Goal: Check status: Check status

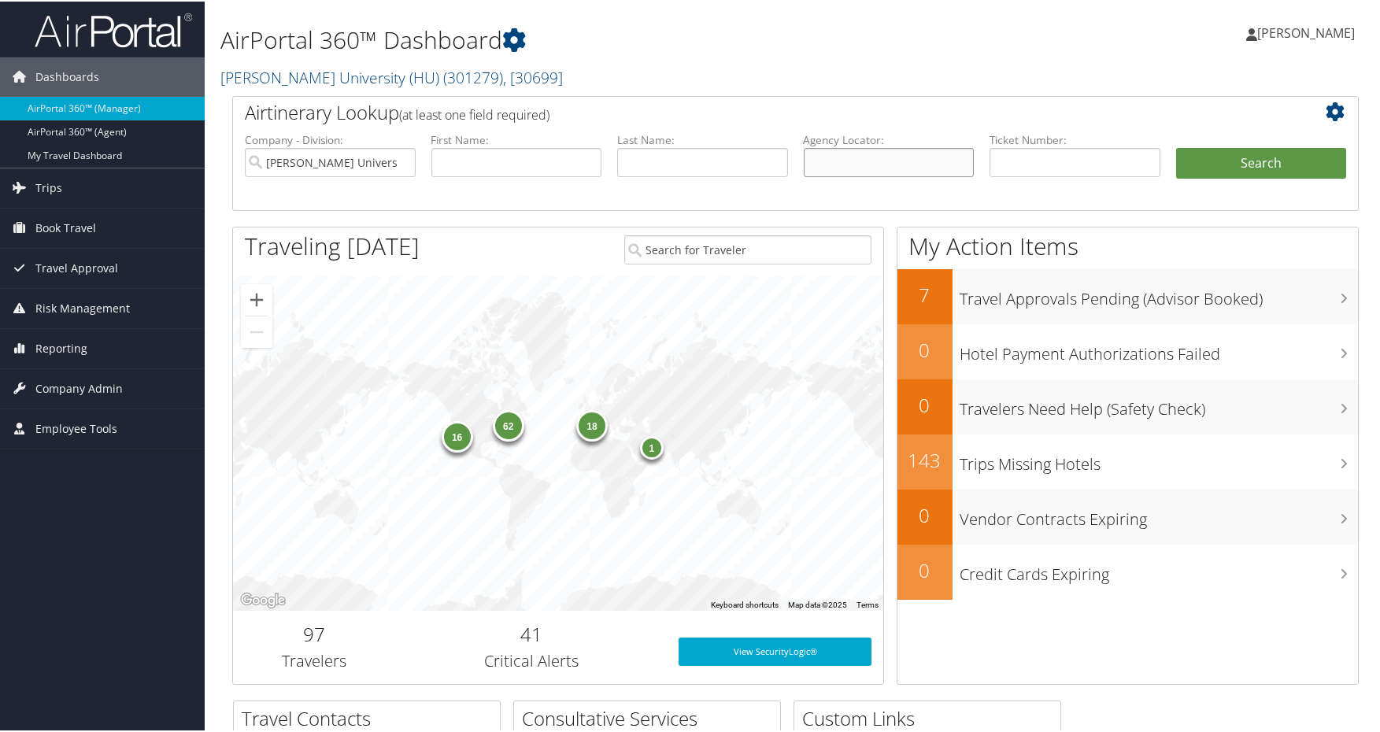
click at [920, 170] on input "text" at bounding box center [889, 160] width 171 height 29
paste input "DJD6SD"
type input "DJD6SD"
click at [401, 161] on input "[PERSON_NAME] University (HU)" at bounding box center [330, 160] width 171 height 29
click at [1263, 165] on button "Search" at bounding box center [1261, 161] width 171 height 31
